Goal: Transaction & Acquisition: Register for event/course

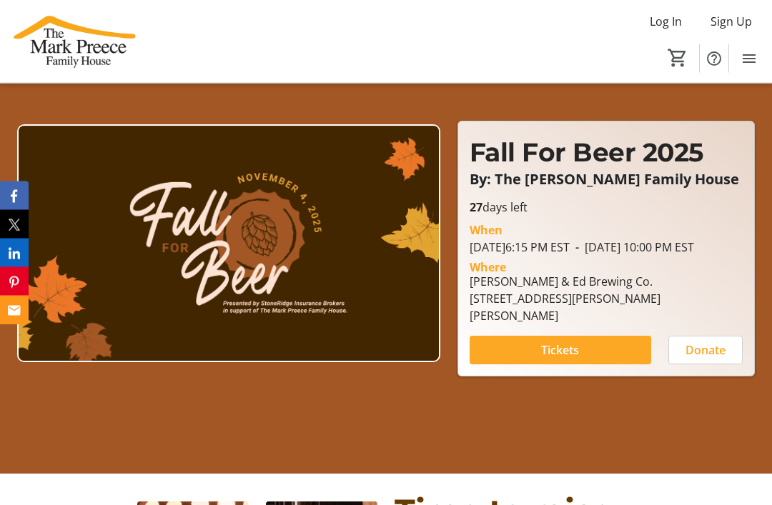
scroll to position [106, 0]
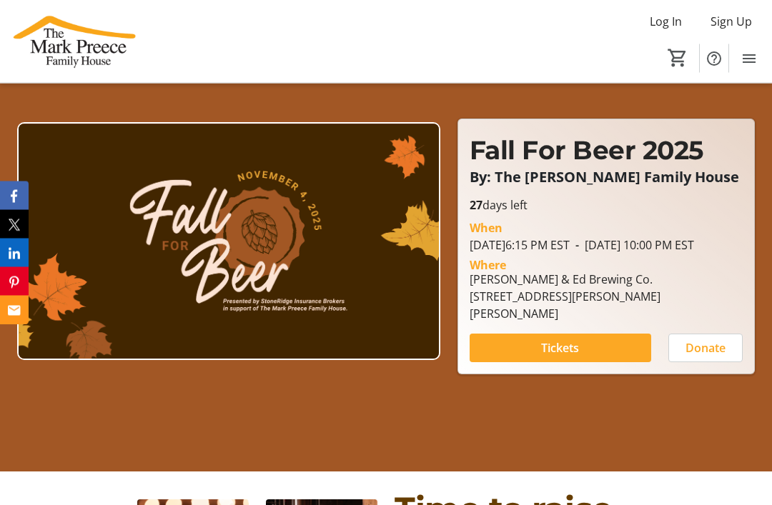
click at [556, 357] on span "Tickets" at bounding box center [560, 348] width 38 height 17
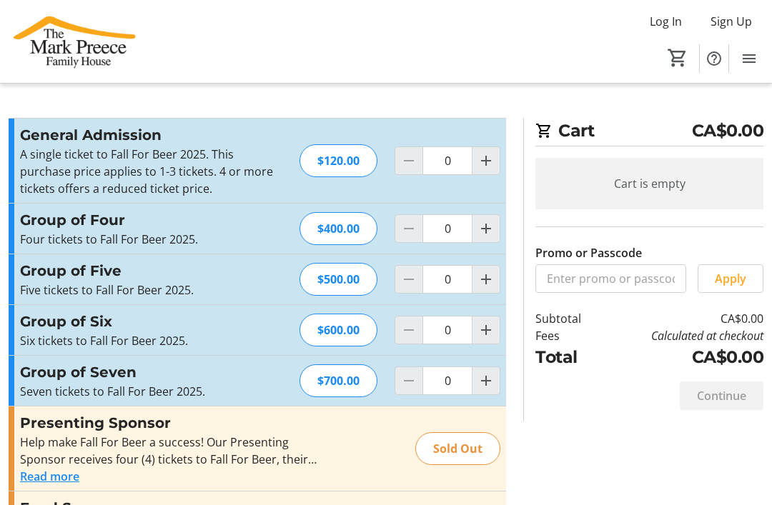
click at [766, 140] on section "Cart CA$0.00 Cart is empty Promo or Passcode Apply Subtotal CA$0.00 Fees Calcul…" at bounding box center [643, 270] width 257 height 304
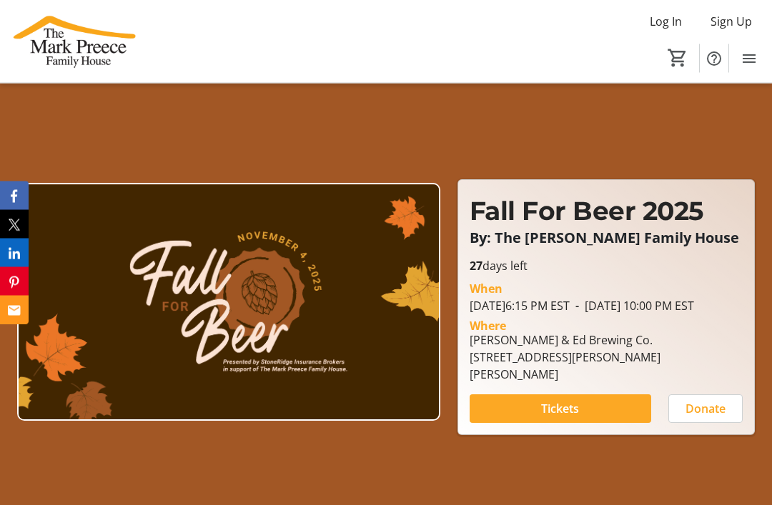
scroll to position [106, 0]
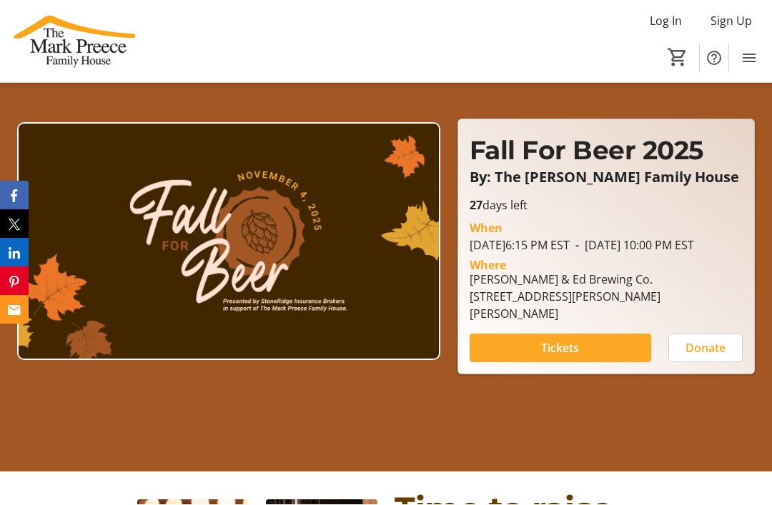
click at [333, 241] on img at bounding box center [228, 242] width 423 height 238
click at [397, 277] on img at bounding box center [228, 242] width 423 height 238
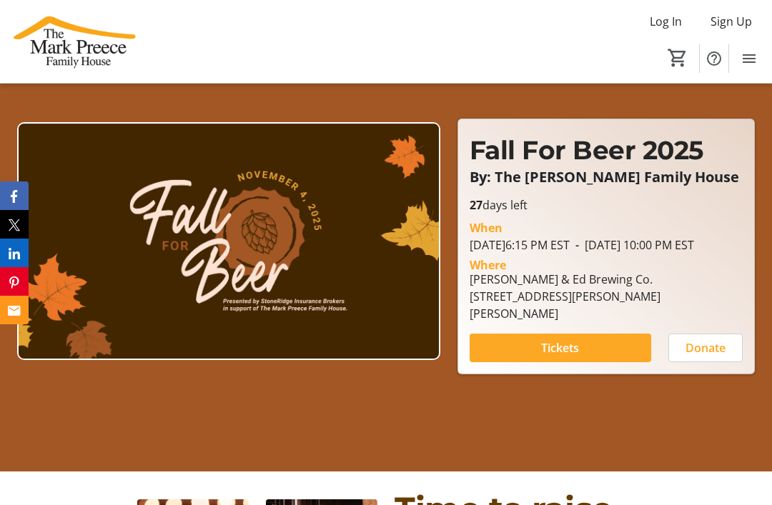
click at [361, 231] on img at bounding box center [228, 241] width 423 height 238
